Goal: Information Seeking & Learning: Learn about a topic

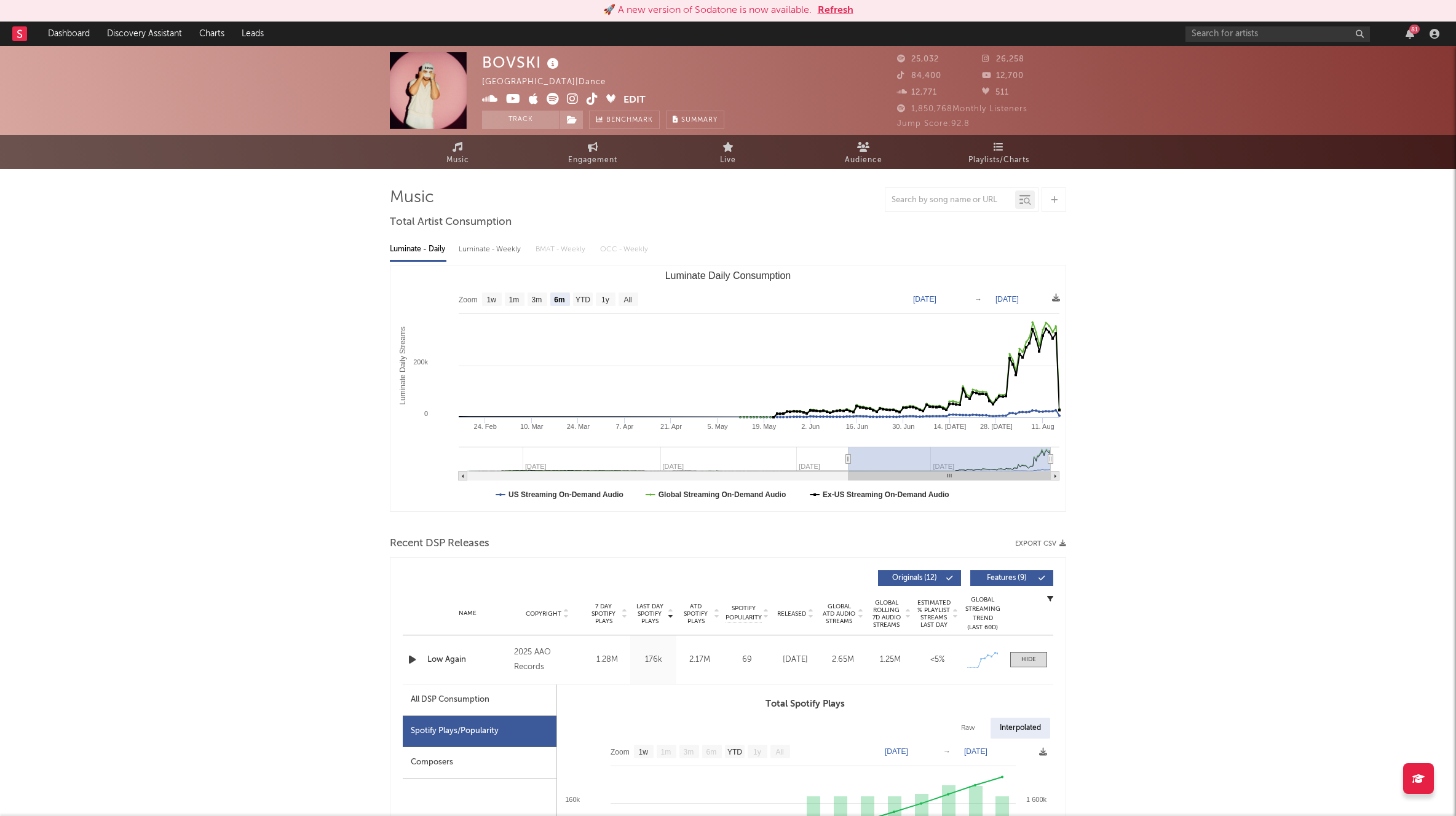
select select "6m"
select select "1w"
click at [75, 31] on link "Dashboard" at bounding box center [69, 33] width 59 height 24
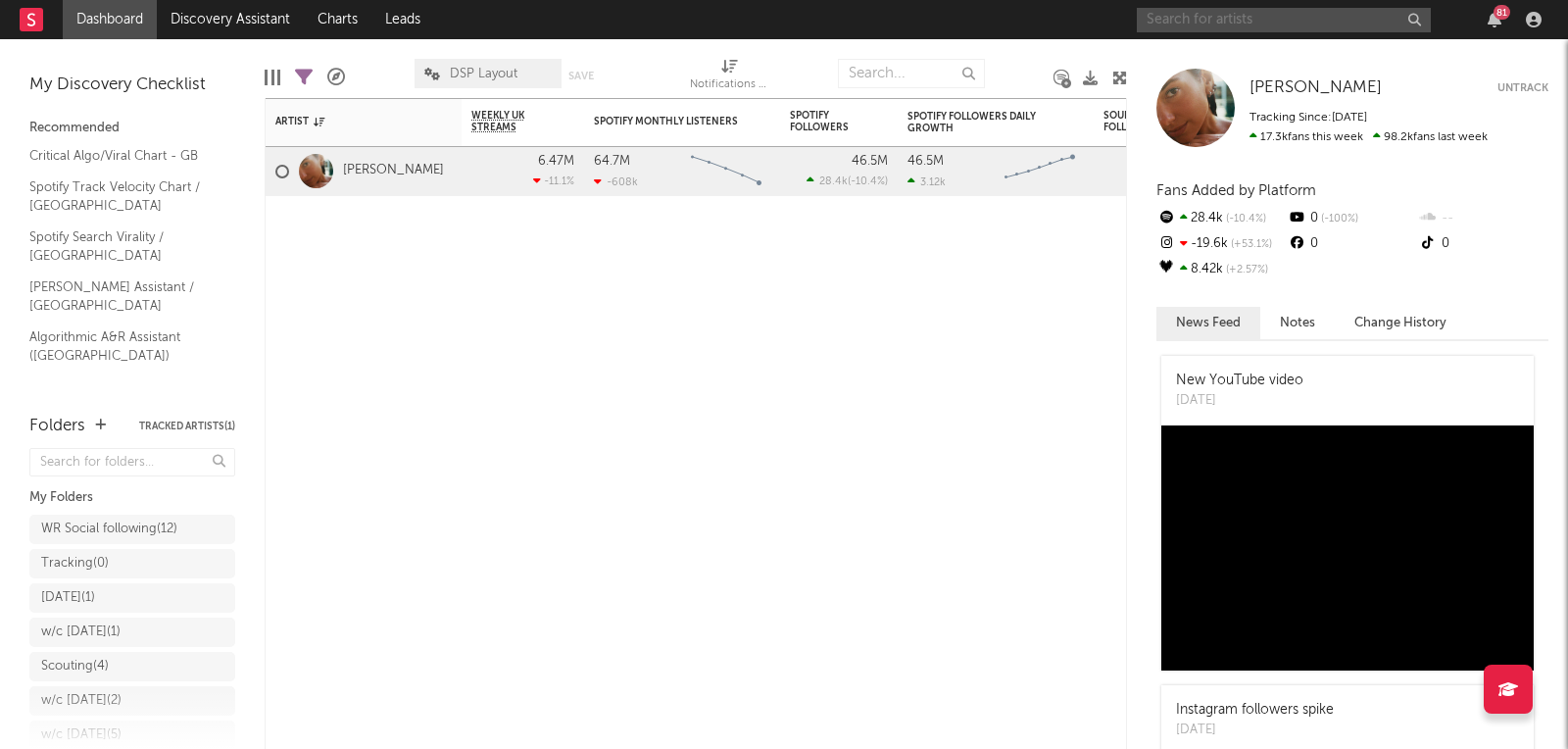
click at [1244, 17] on input "text" at bounding box center [1284, 20] width 294 height 25
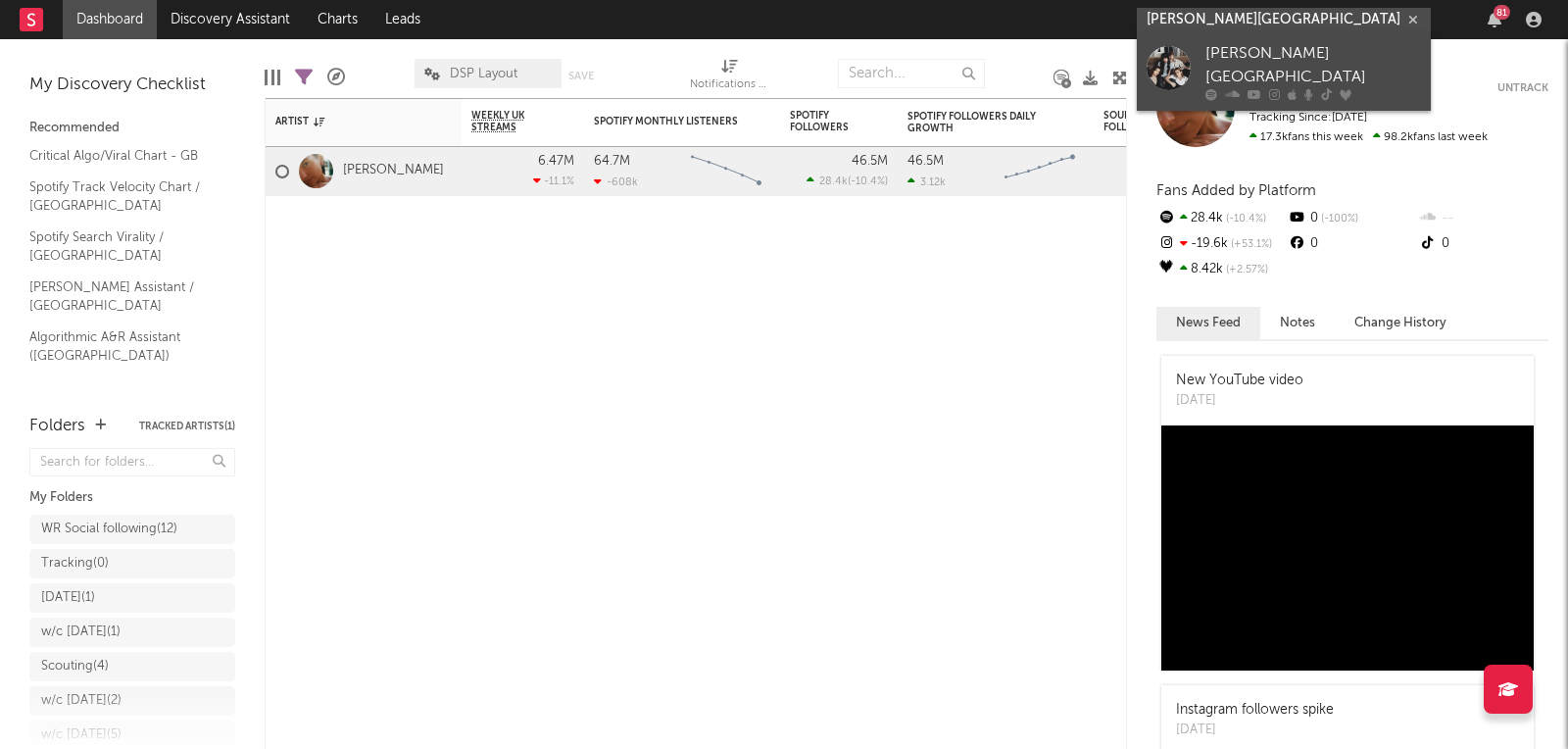
type input "florence road"
click at [1194, 56] on link "Florence Road" at bounding box center [1284, 72] width 294 height 79
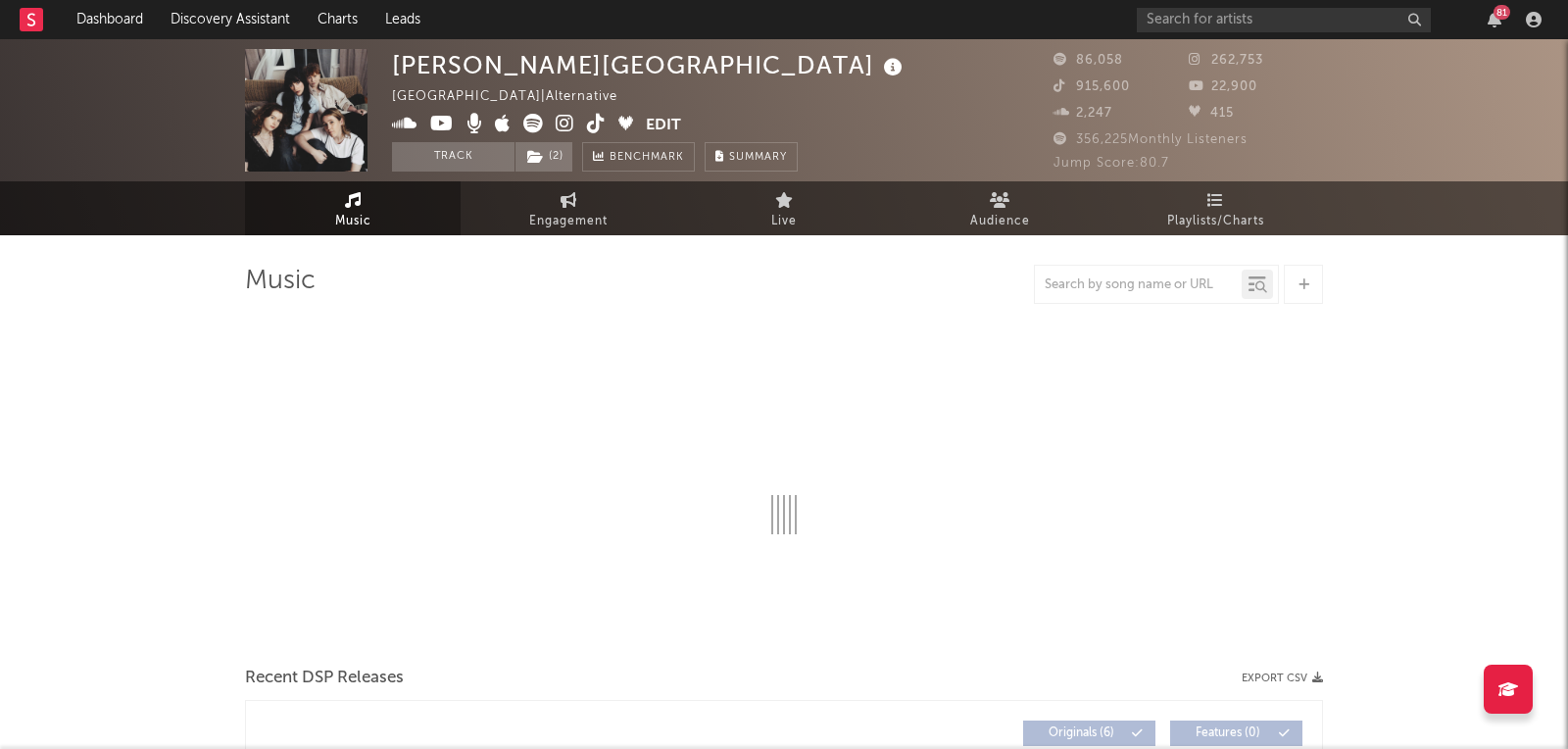
select select "6m"
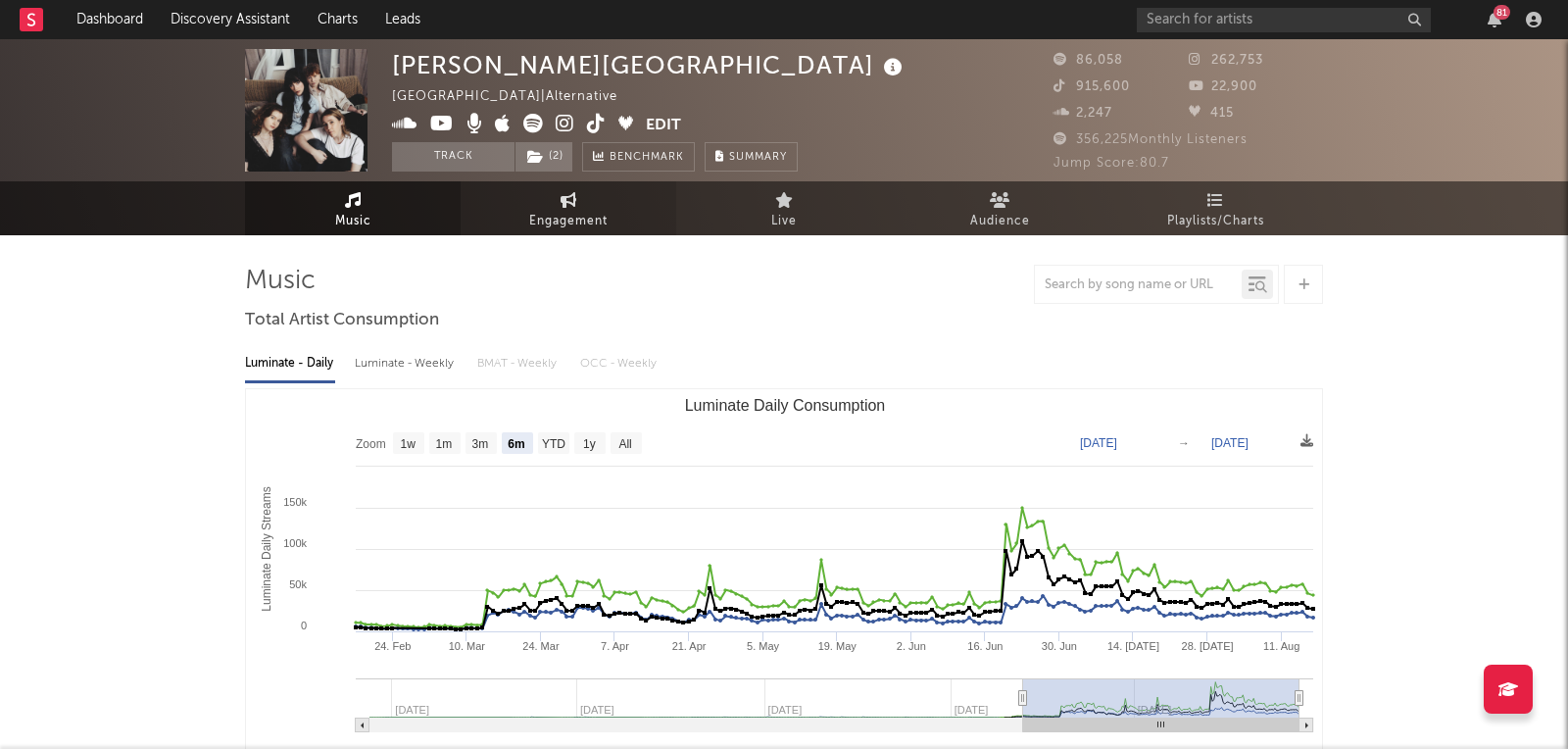
click at [536, 195] on link "Engagement" at bounding box center [568, 208] width 216 height 54
select select "1w"
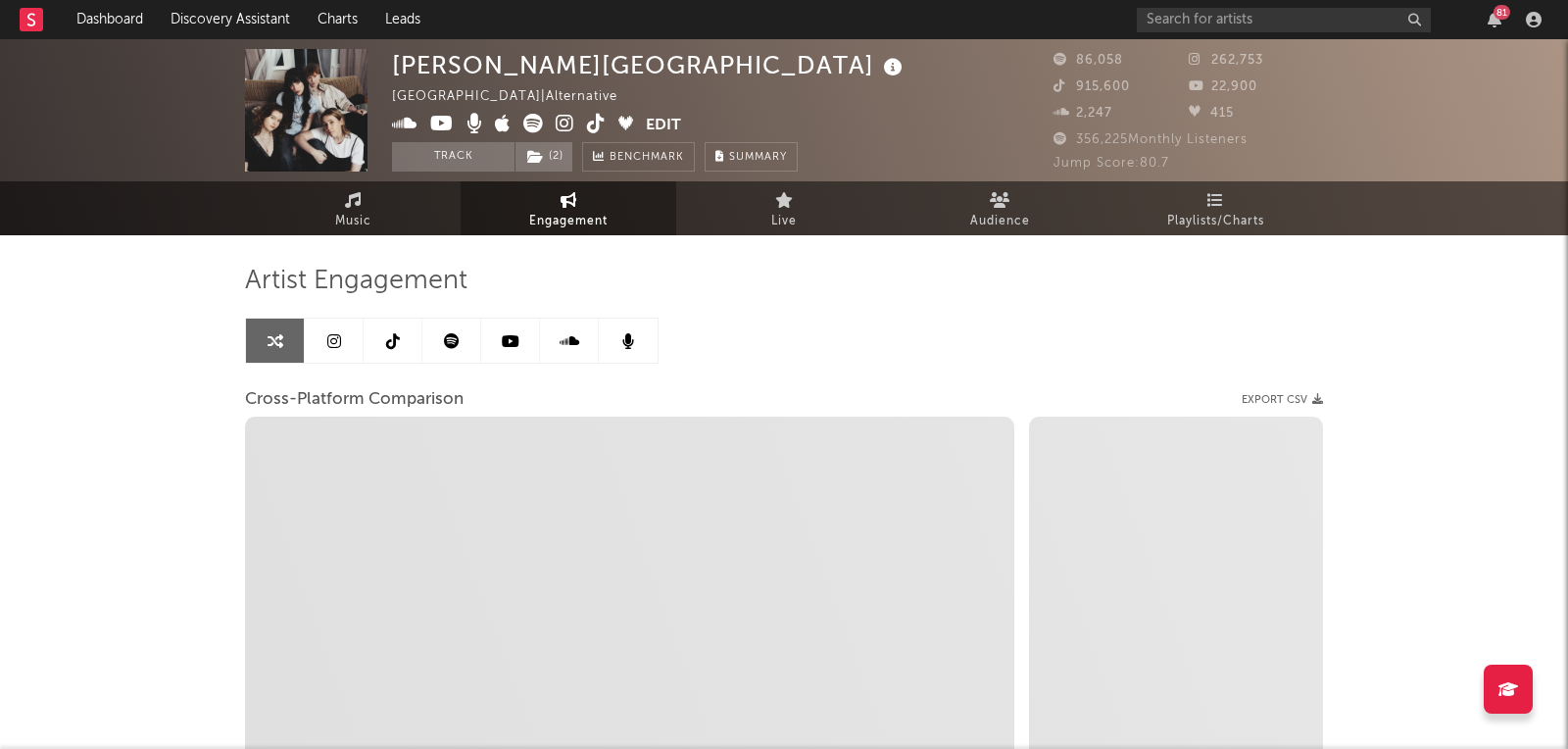
select select "1m"
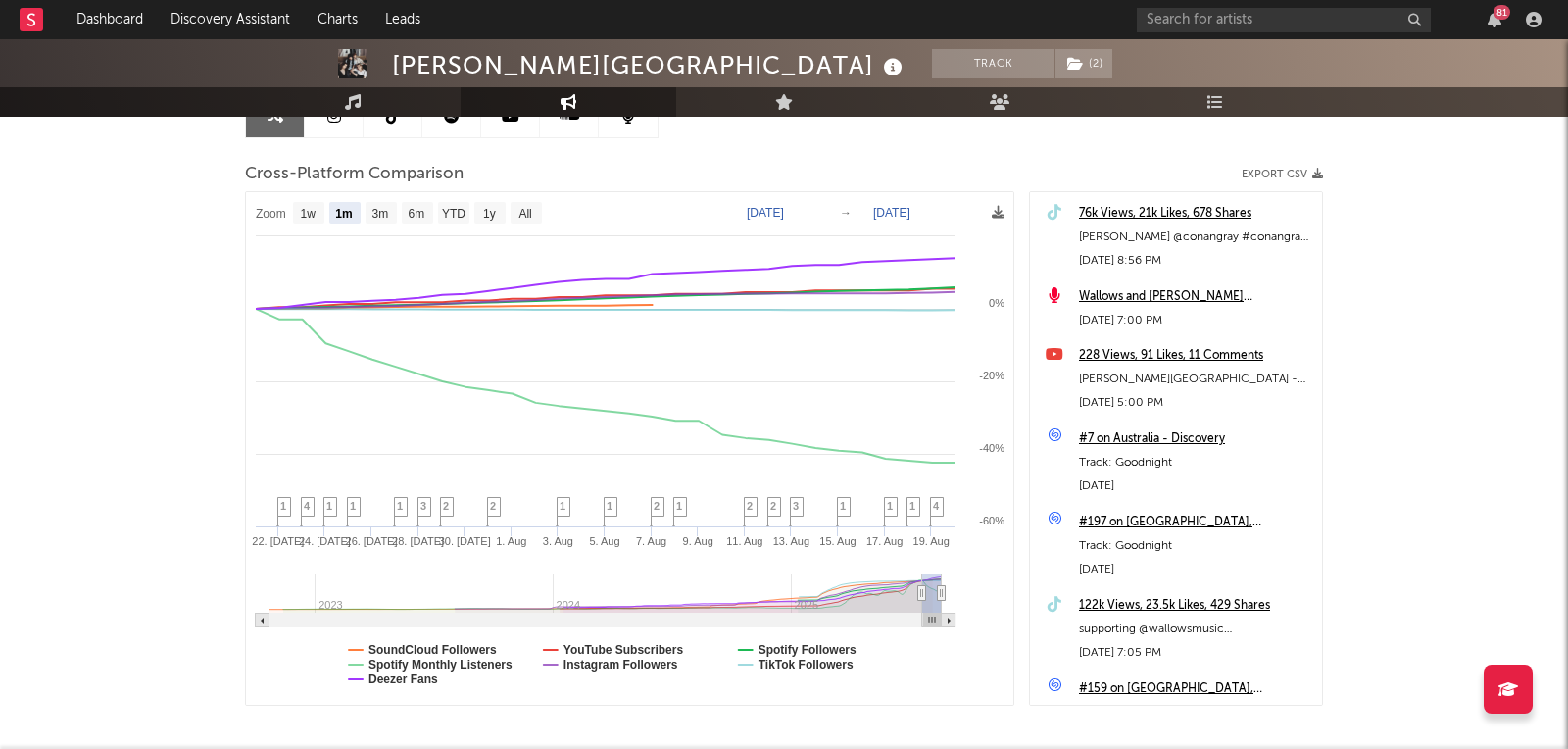
scroll to position [299, 0]
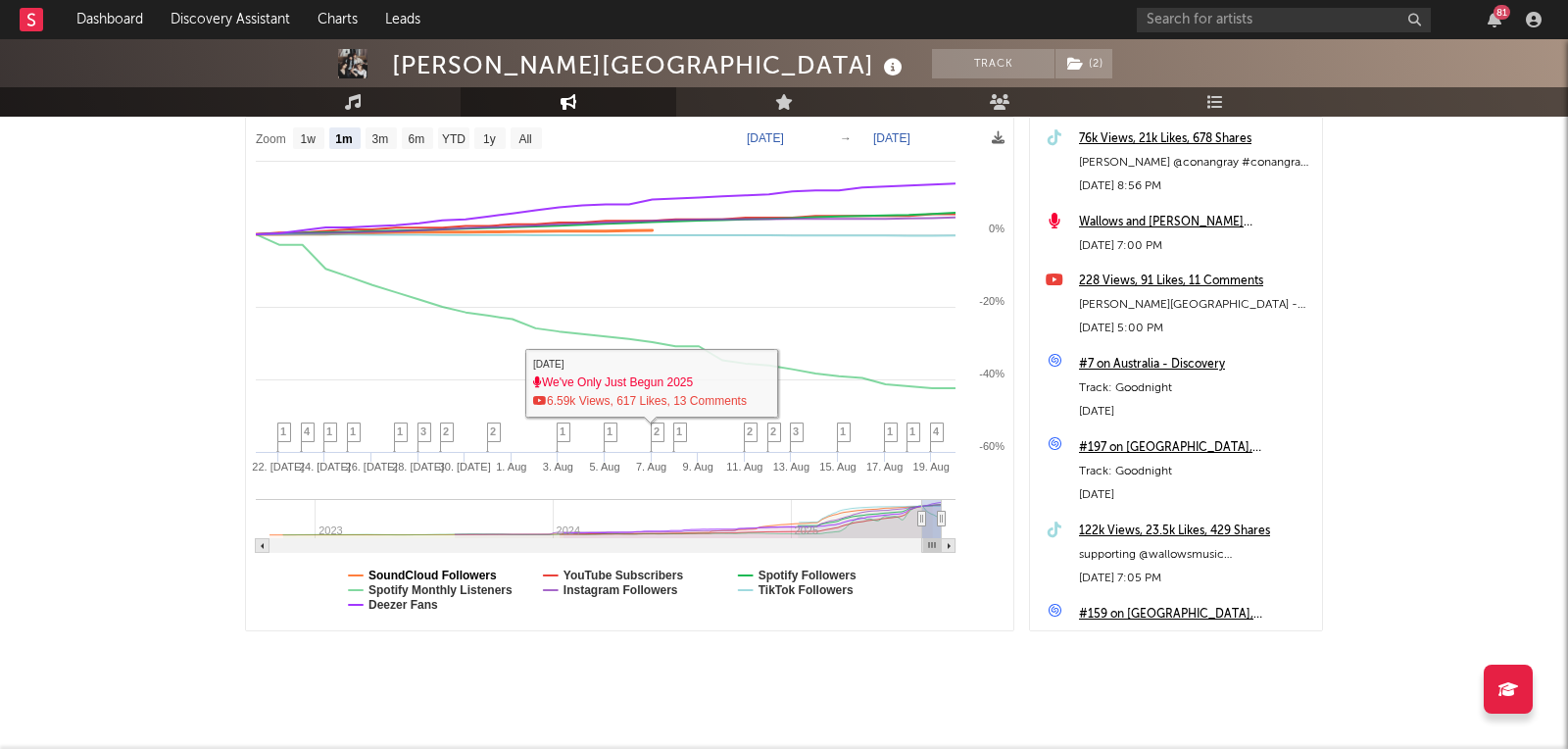
click at [467, 568] on text "SoundCloud Followers" at bounding box center [432, 575] width 128 height 14
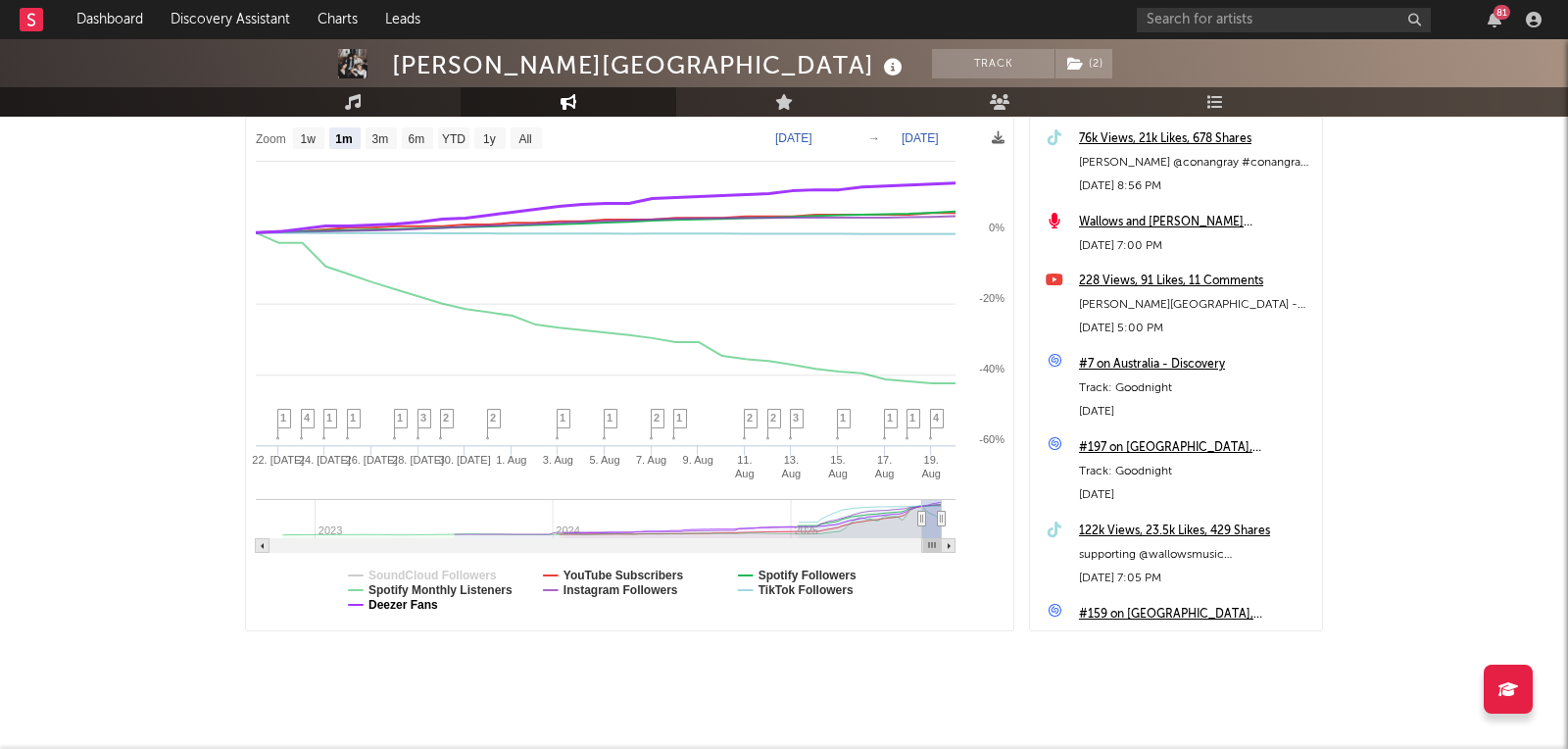
select select "1m"
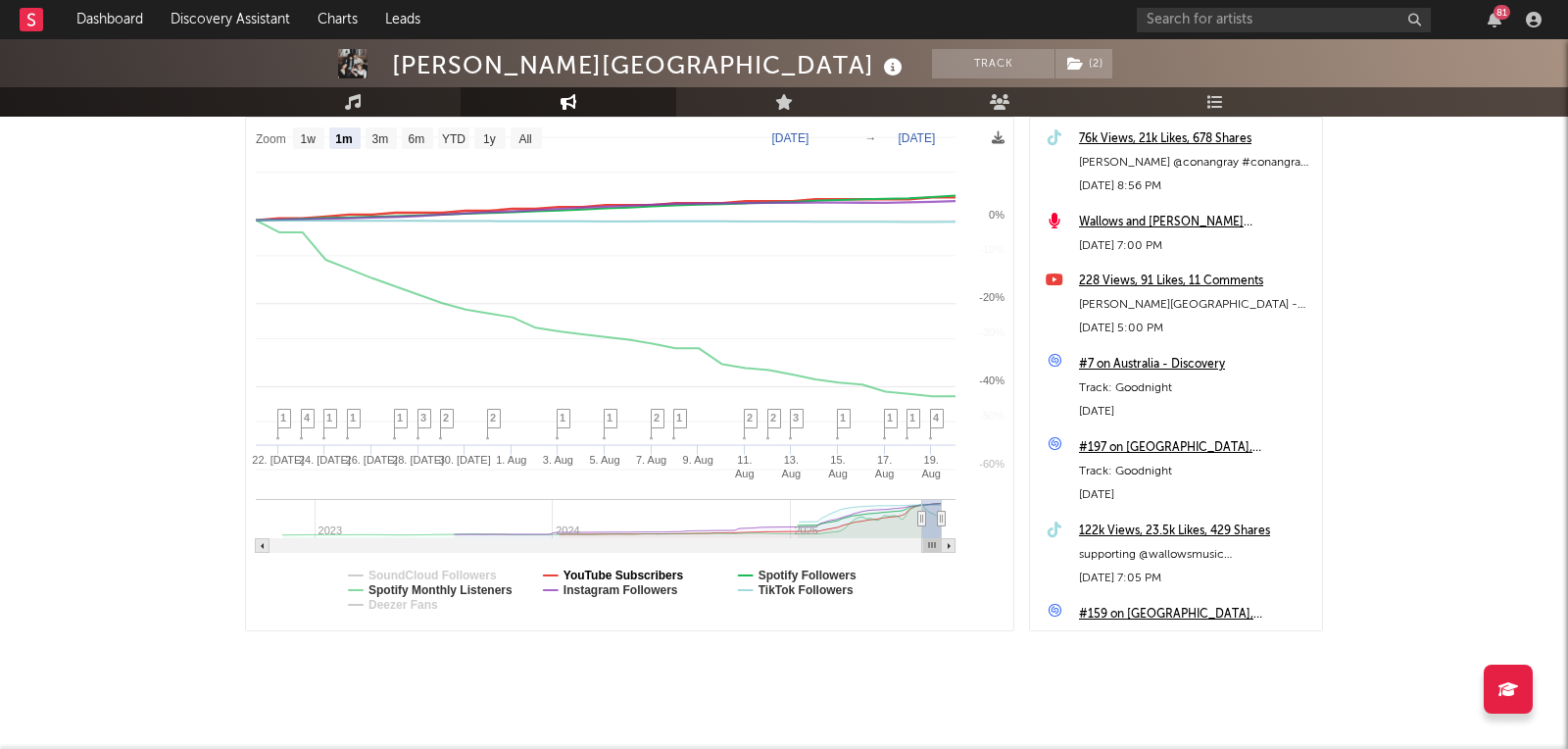
select select "1m"
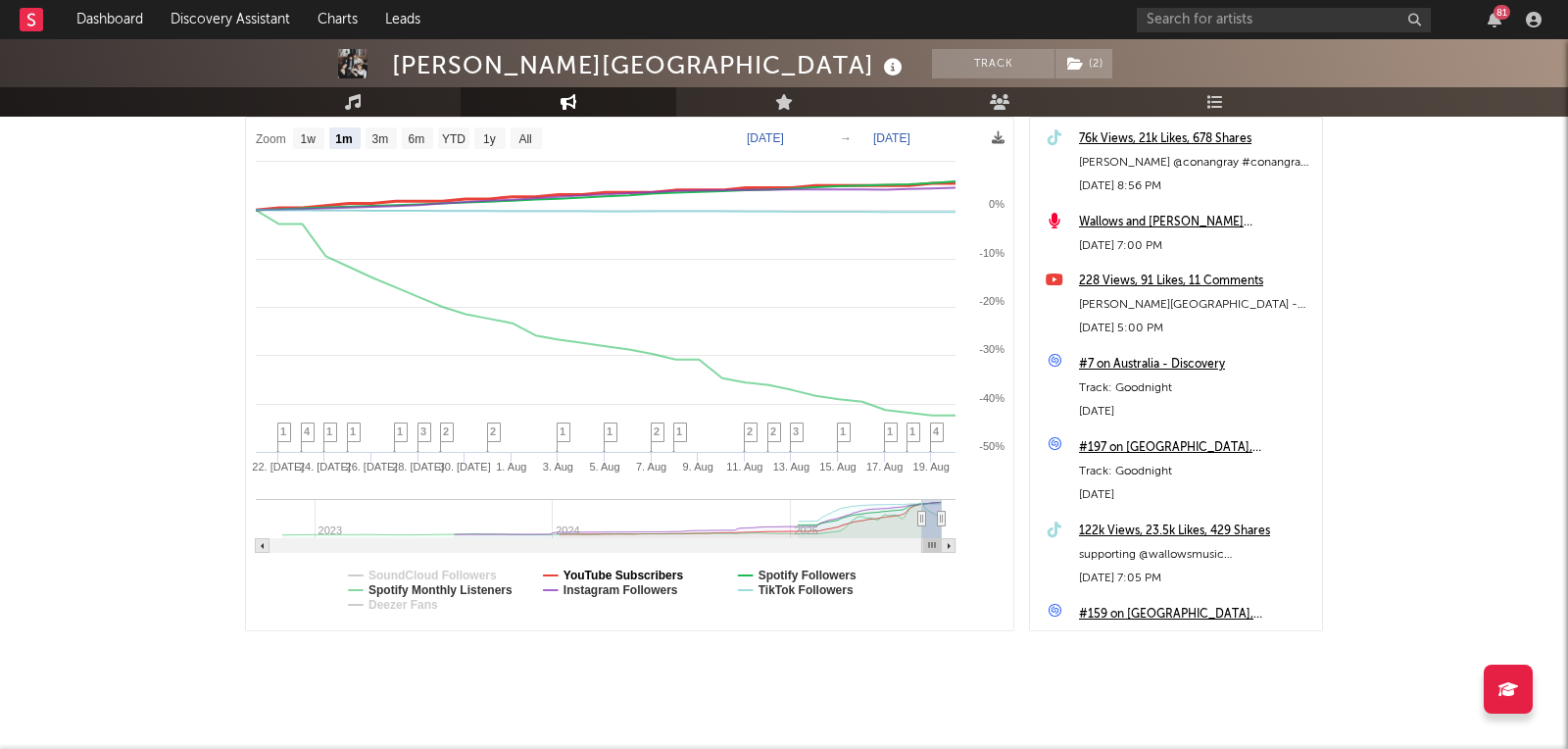
click at [616, 568] on text "YouTube Subscribers" at bounding box center [623, 575] width 120 height 14
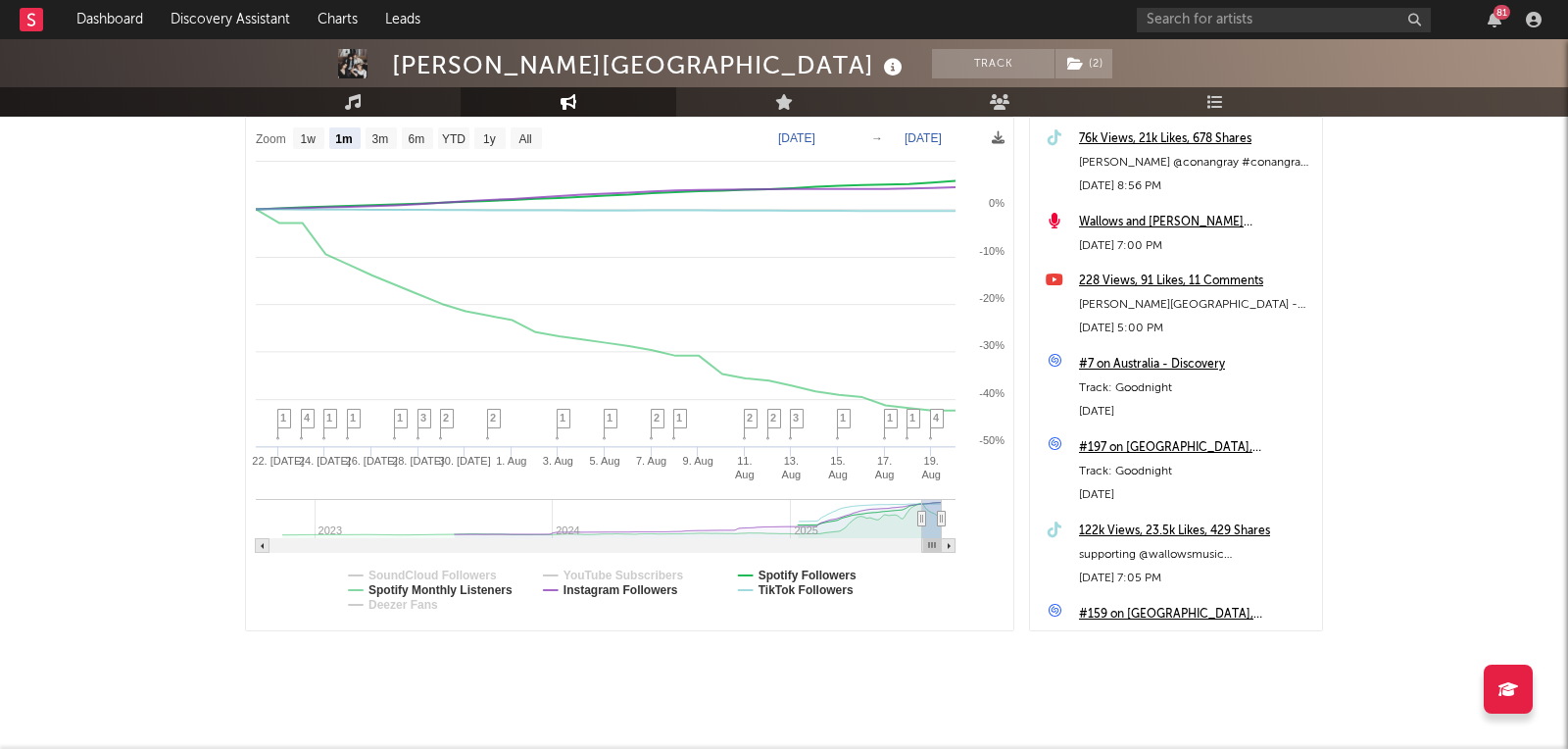
select select "1m"
click at [618, 587] on text "Instagram Followers" at bounding box center [620, 590] width 114 height 14
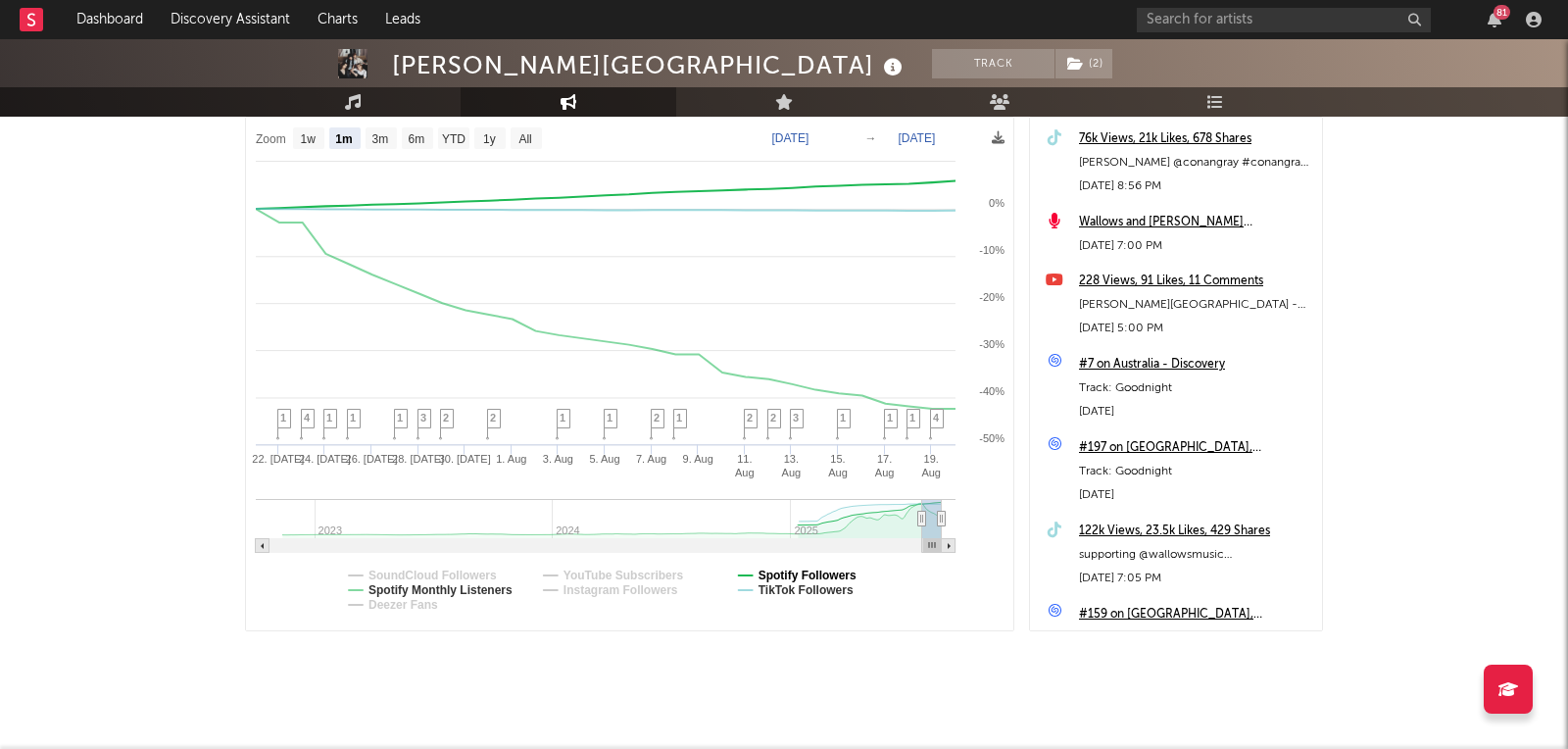
select select "1m"
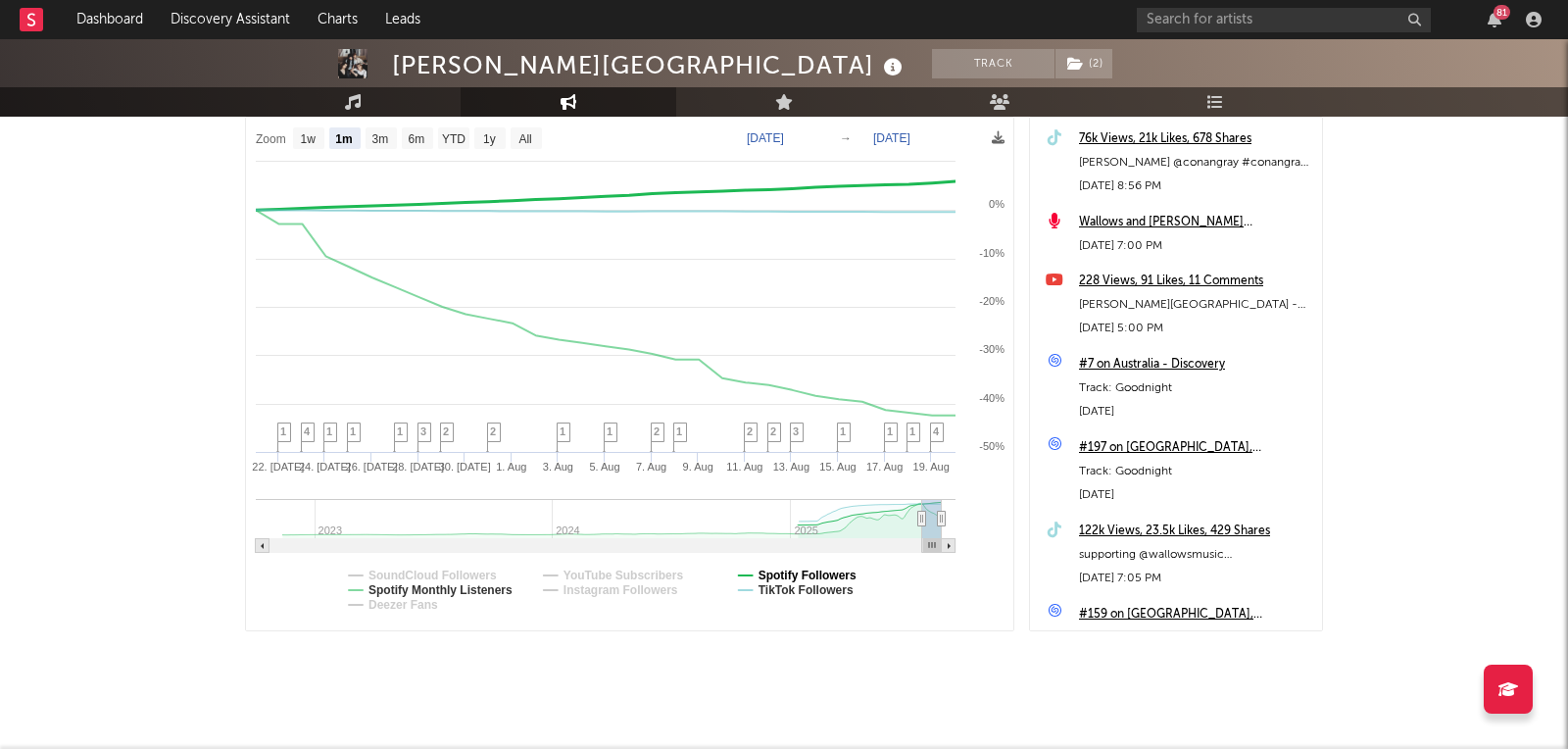
click at [789, 568] on text "Spotify Followers" at bounding box center [807, 575] width 98 height 14
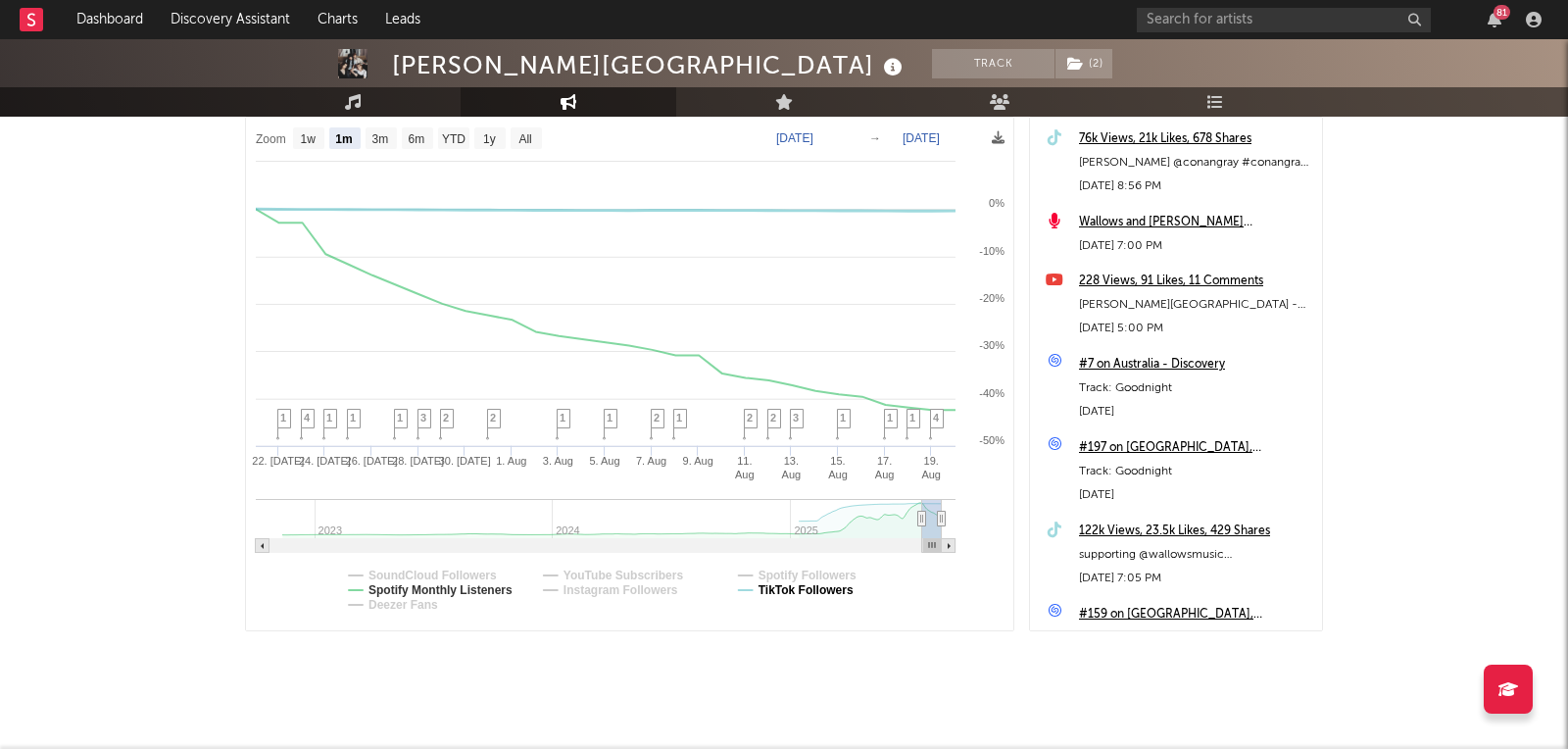
select select "1m"
click at [789, 591] on text "TikTok Followers" at bounding box center [806, 590] width 96 height 14
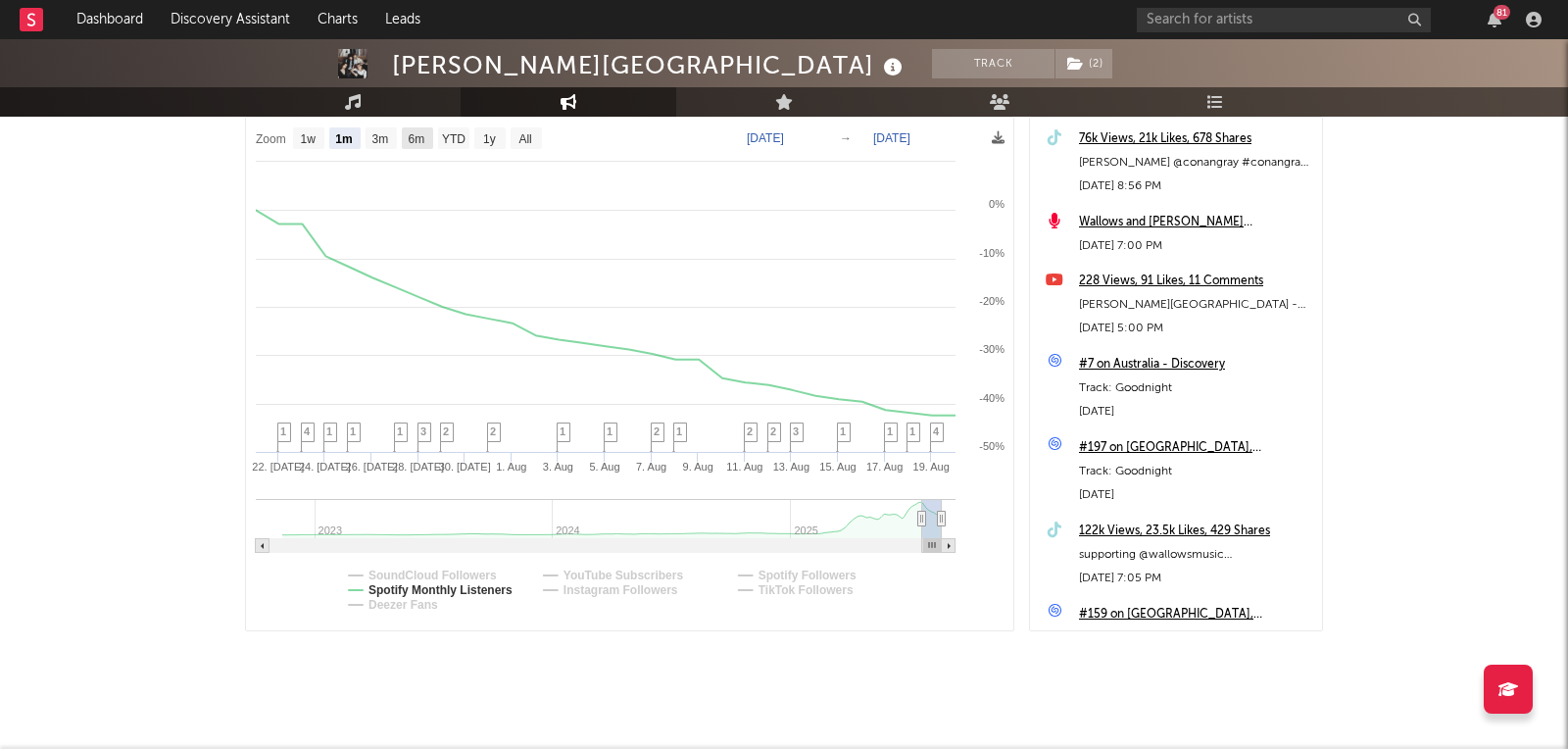
click at [420, 141] on text "6m" at bounding box center [417, 139] width 17 height 14
select select "6m"
type input "2025-02-20"
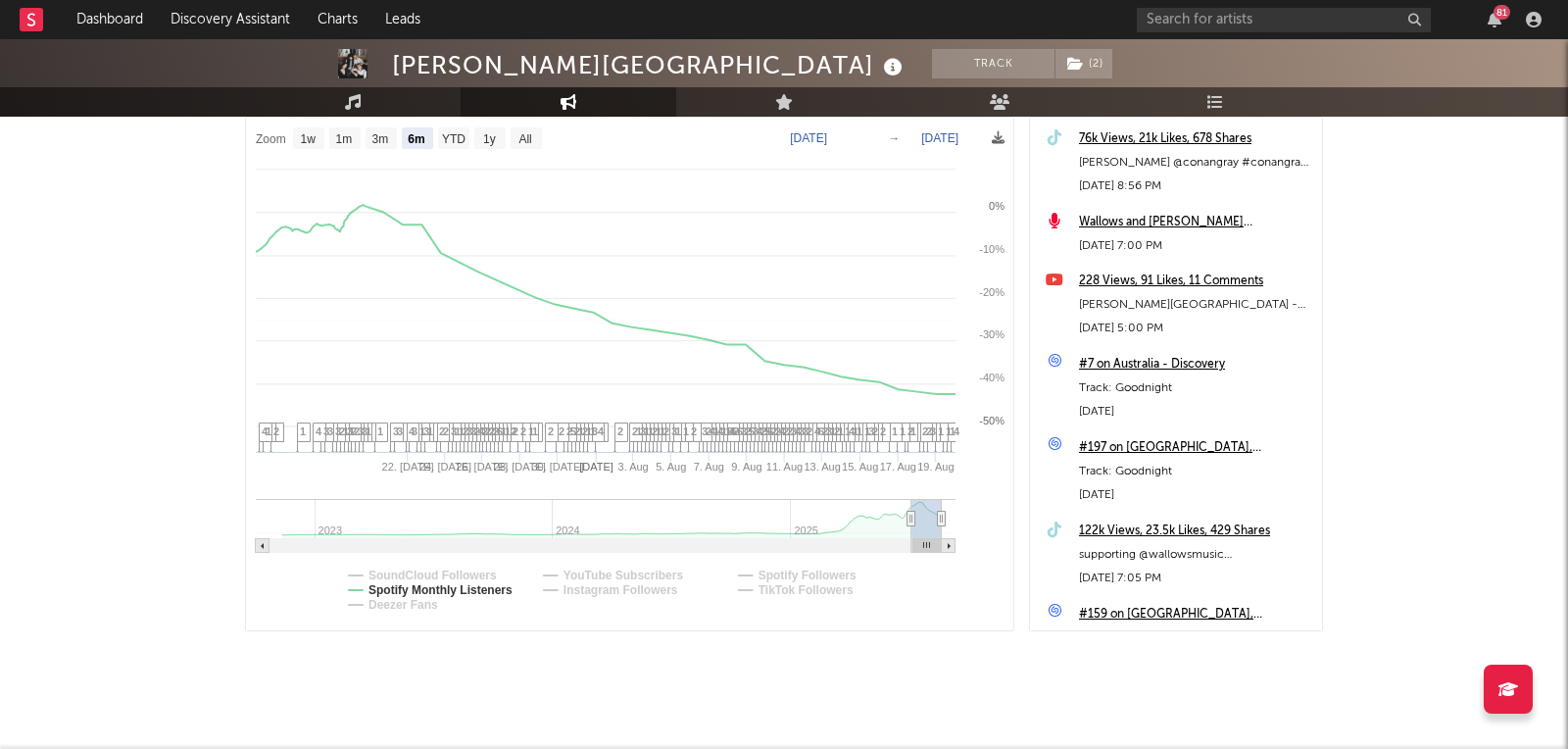
select select "6m"
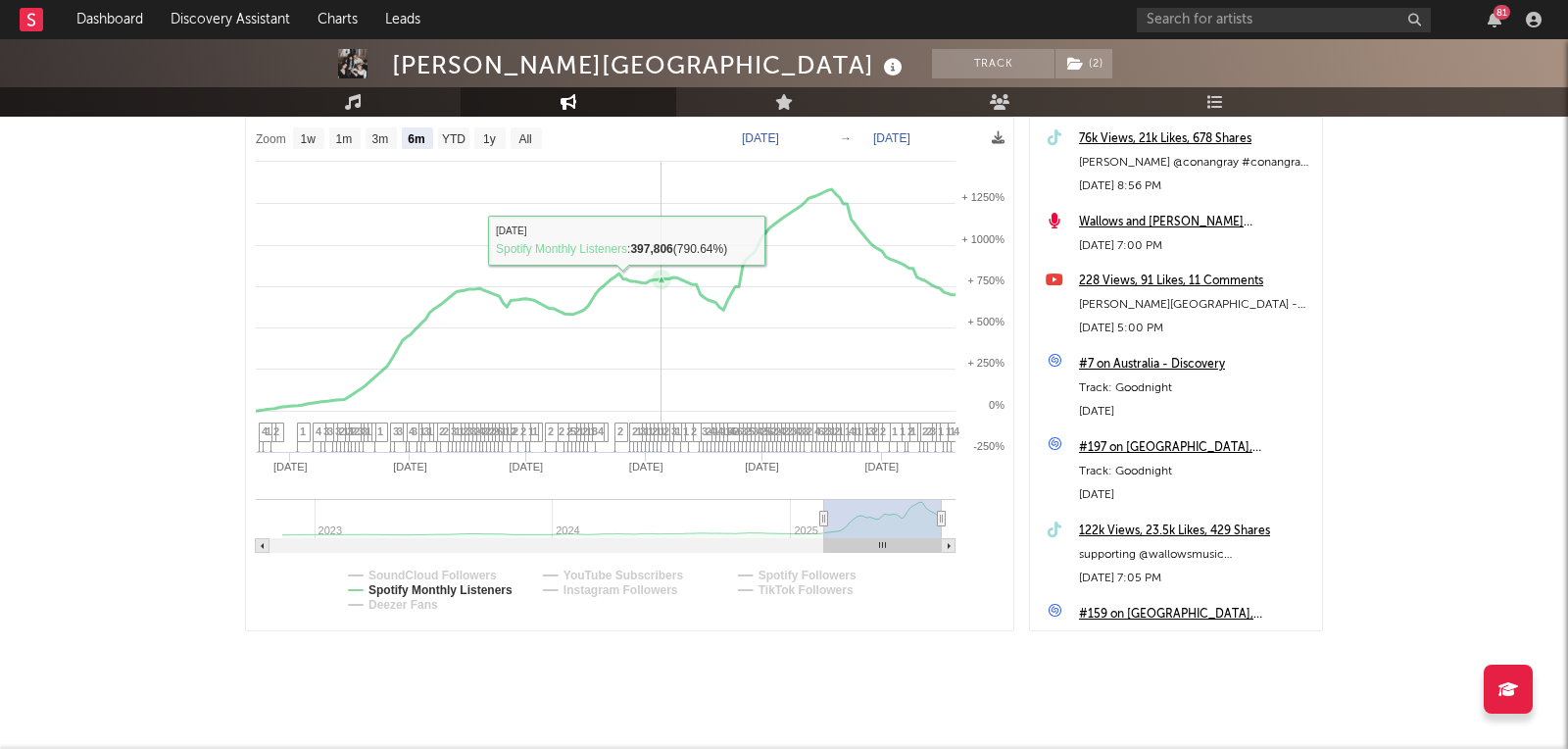
scroll to position [281, 0]
